Goal: Task Accomplishment & Management: Use online tool/utility

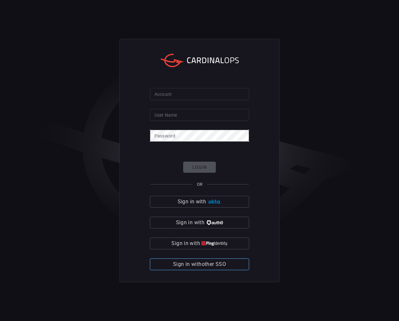
click at [181, 262] on span "Sign in with other SSO" at bounding box center [199, 264] width 53 height 9
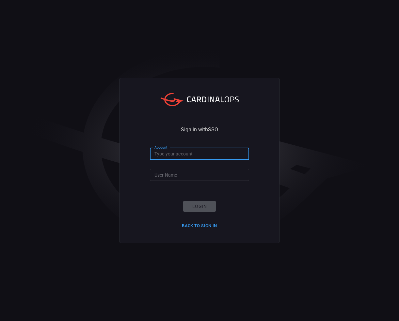
click at [206, 151] on input "Account" at bounding box center [199, 154] width 99 height 12
type input "wow"
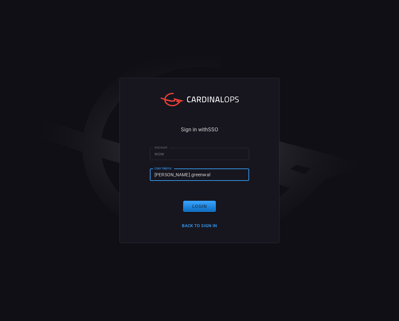
type input "[PERSON_NAME].[PERSON_NAME]"
click button "Login" at bounding box center [199, 206] width 33 height 11
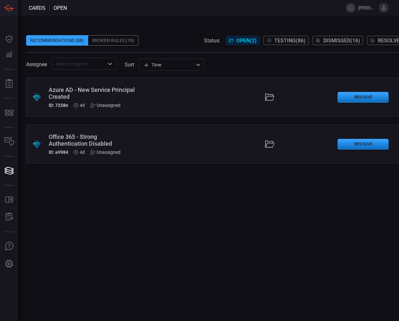
click at [154, 92] on div ".suggested_cards_icon{fill:url(#suggested_cards_icon);} Azure AD - New Service …" at bounding box center [222, 97] width 392 height 39
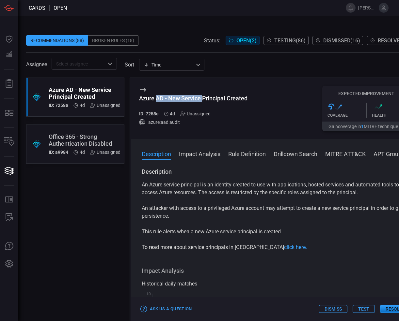
drag, startPoint x: 156, startPoint y: 99, endPoint x: 208, endPoint y: 98, distance: 52.5
click at [208, 98] on div "Azure AD - New Service Principal Created" at bounding box center [193, 98] width 108 height 7
click at [256, 100] on div "Azure AD - New Service Principal Created ID: 7258e 4d Unassigned azure:aad:audi…" at bounding box center [274, 108] width 287 height 61
drag, startPoint x: 250, startPoint y: 97, endPoint x: 139, endPoint y: 98, distance: 110.6
click at [139, 98] on div "Azure AD - New Service Principal Created ID: 7258e 4d Unassigned azure:aad:audi…" at bounding box center [274, 108] width 287 height 61
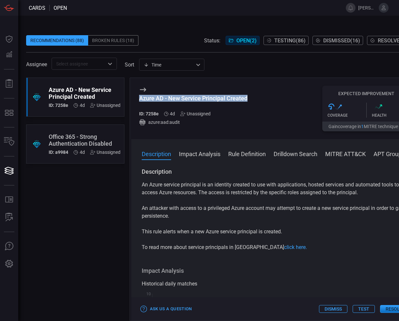
copy div "Azure AD - New Service Principal Created"
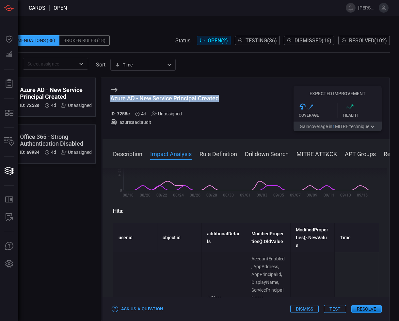
scroll to position [163, 0]
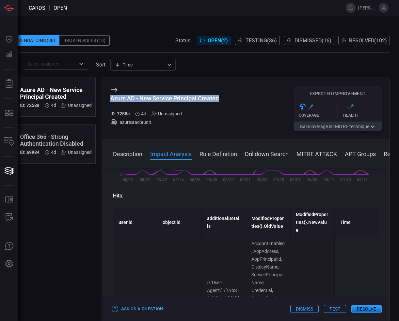
click at [338, 305] on button "Test" at bounding box center [335, 309] width 22 height 8
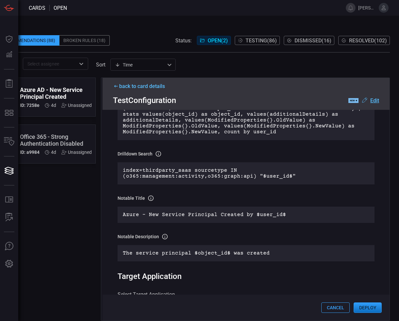
scroll to position [196, 0]
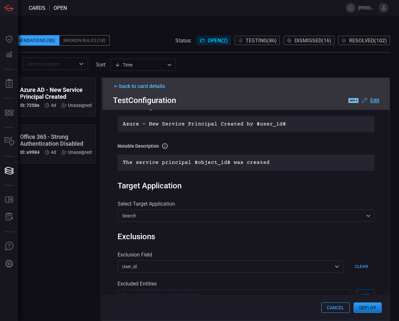
click at [369, 305] on button "Deploy" at bounding box center [367, 308] width 28 height 10
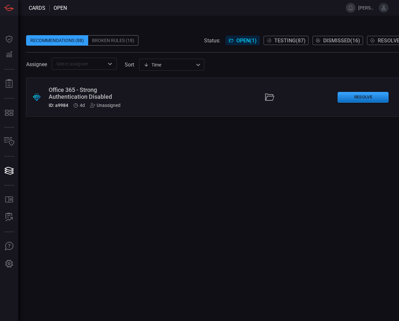
click at [149, 95] on div ".suggested_cards_icon{fill:url(#suggested_cards_icon);} Office 365 - Strong Aut…" at bounding box center [222, 97] width 392 height 39
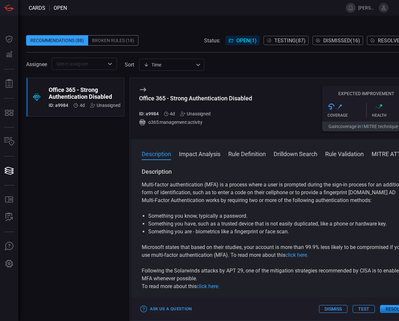
click at [116, 41] on div "Broken Rules (18)" at bounding box center [113, 40] width 50 height 10
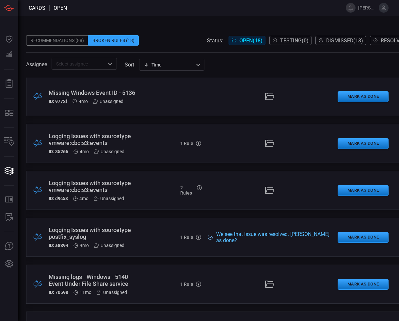
scroll to position [318, 0]
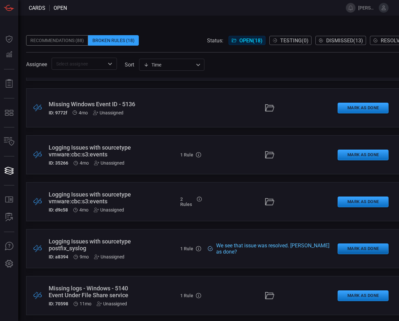
click at [355, 250] on button "Mark as Done" at bounding box center [362, 249] width 51 height 11
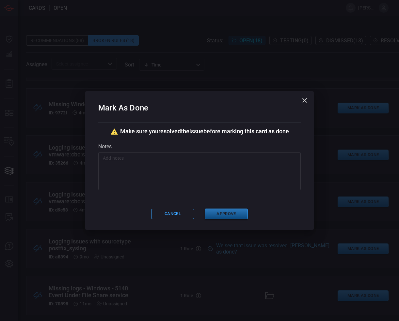
click at [230, 213] on button "Approve" at bounding box center [226, 214] width 43 height 11
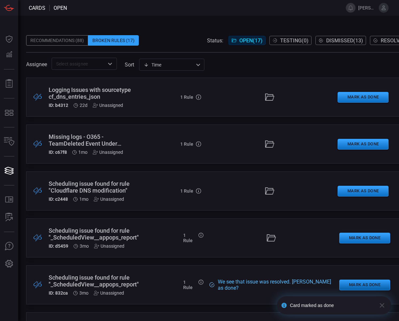
click at [366, 283] on button "Mark as Done" at bounding box center [364, 285] width 51 height 11
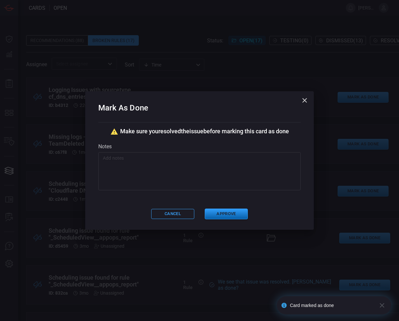
click at [229, 212] on button "Approve" at bounding box center [226, 214] width 43 height 11
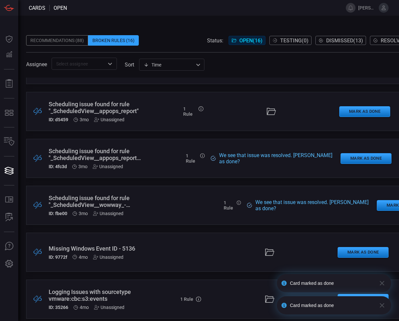
scroll to position [130, 0]
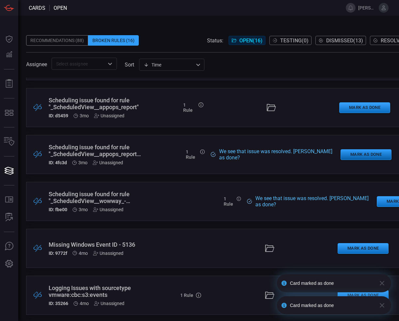
click at [371, 151] on button "Mark as Done" at bounding box center [365, 154] width 51 height 11
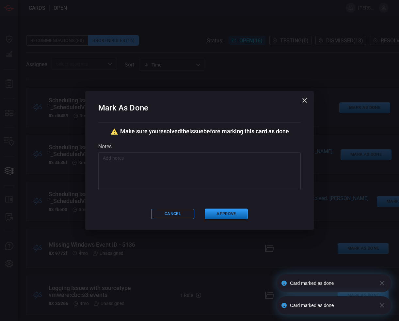
click at [233, 214] on button "Approve" at bounding box center [226, 214] width 43 height 11
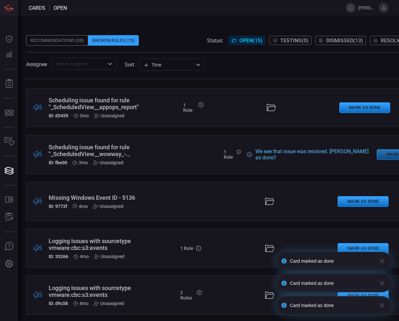
click at [392, 155] on button "Mark as Done" at bounding box center [401, 154] width 51 height 11
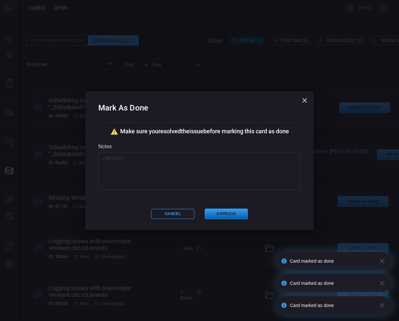
click at [236, 213] on button "Approve" at bounding box center [226, 214] width 43 height 11
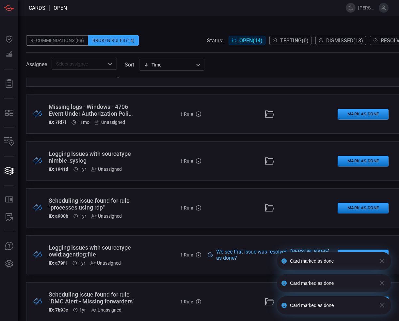
scroll to position [419, 0]
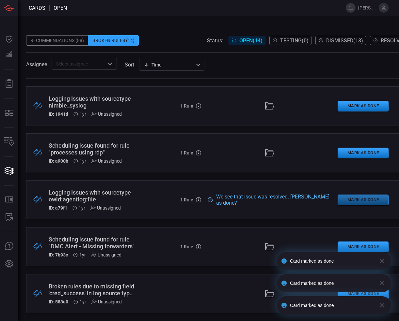
click at [353, 196] on button "Mark as Done" at bounding box center [362, 200] width 51 height 11
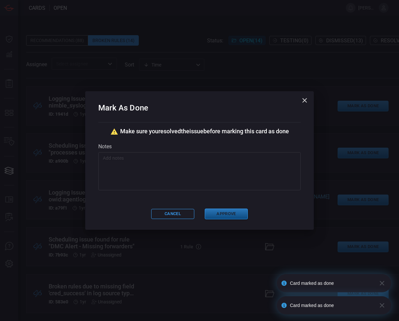
click at [228, 214] on button "Approve" at bounding box center [226, 214] width 43 height 11
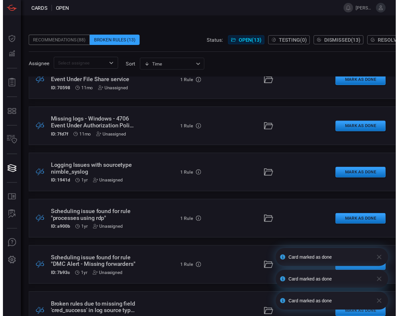
scroll to position [372, 0]
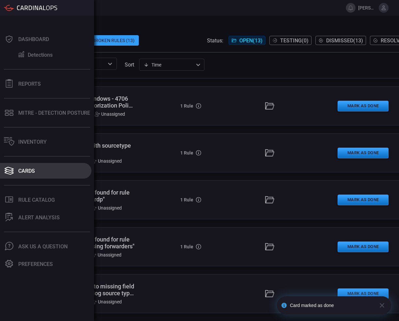
click at [41, 175] on button "Cards" at bounding box center [45, 171] width 91 height 16
click at [32, 172] on div "Cards" at bounding box center [26, 171] width 17 height 6
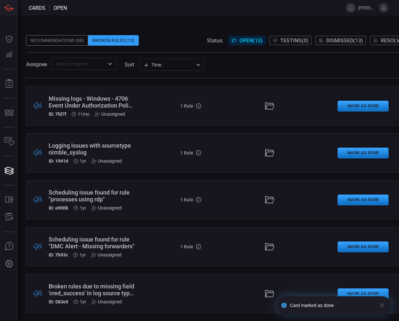
click at [153, 33] on span at bounding box center [222, 30] width 392 height 10
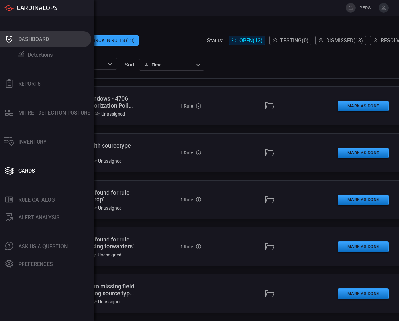
click at [28, 39] on div "Dashboard" at bounding box center [33, 39] width 31 height 6
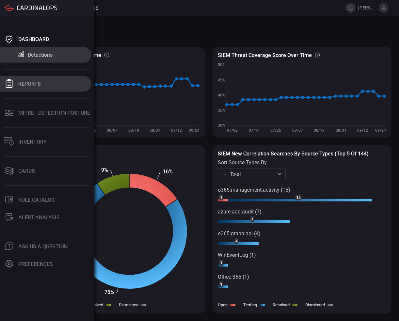
click at [47, 85] on button "Reports" at bounding box center [45, 84] width 91 height 16
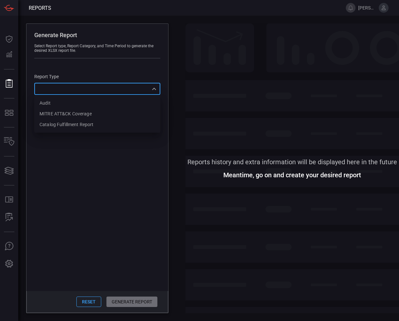
click at [122, 90] on div "​ Audit MITRE ATT&CK Coverage Catalog fulfillment report ​" at bounding box center [97, 89] width 126 height 12
click at [135, 182] on div at bounding box center [199, 160] width 399 height 321
click at [156, 88] on div "​ Audit MITRE ATT&CK Coverage Catalog fulfillment report ​" at bounding box center [97, 89] width 126 height 12
click at [114, 105] on li "Audit" at bounding box center [97, 103] width 126 height 11
type input "Audit"
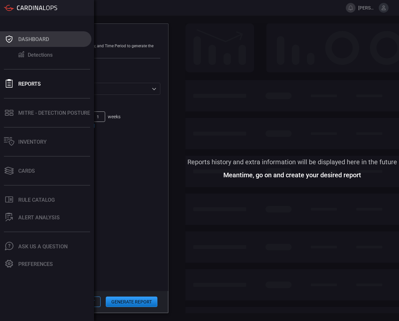
click at [26, 42] on button "Dashboard" at bounding box center [45, 39] width 91 height 16
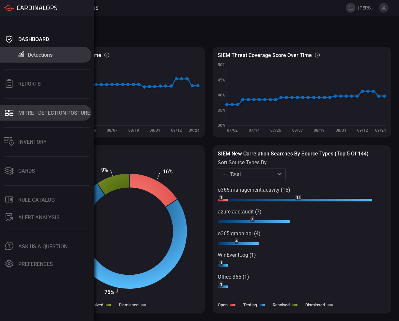
click at [65, 112] on div "MITRE - Detection Posture" at bounding box center [54, 113] width 72 height 6
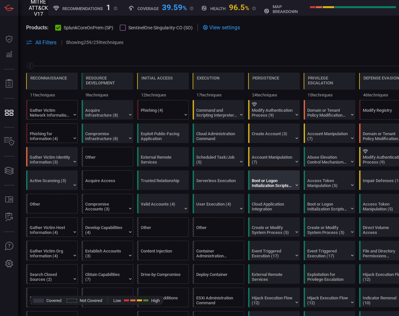
scroll to position [0, 85]
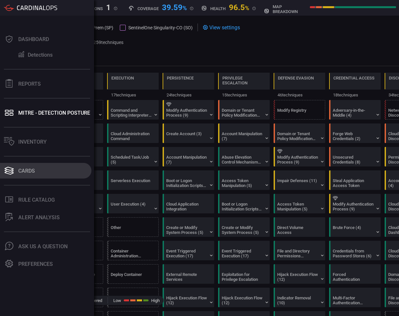
click at [19, 168] on div "Cards" at bounding box center [26, 171] width 17 height 6
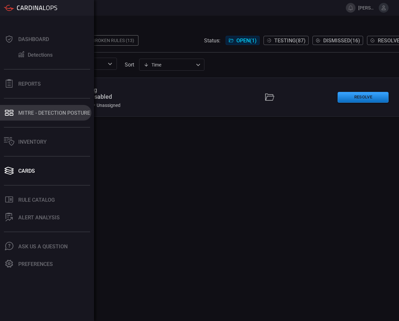
click at [53, 113] on div "MITRE - Detection Posture" at bounding box center [54, 113] width 72 height 6
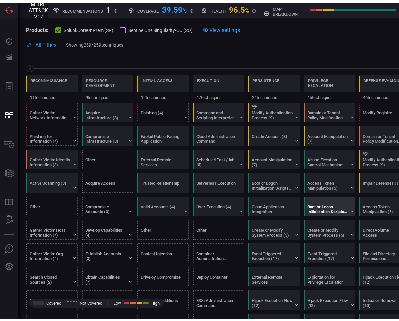
scroll to position [0, 85]
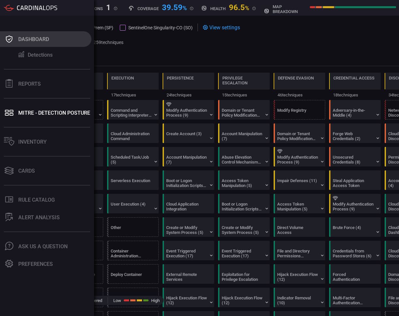
click at [25, 39] on div "Dashboard" at bounding box center [33, 39] width 31 height 6
